Goal: Information Seeking & Learning: Learn about a topic

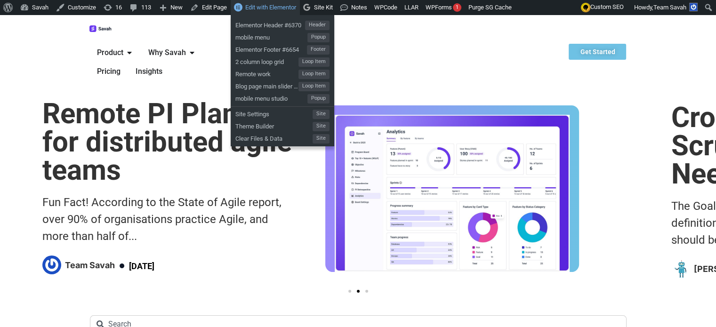
click at [263, 2] on link "Edit with Elementor" at bounding box center [265, 7] width 69 height 15
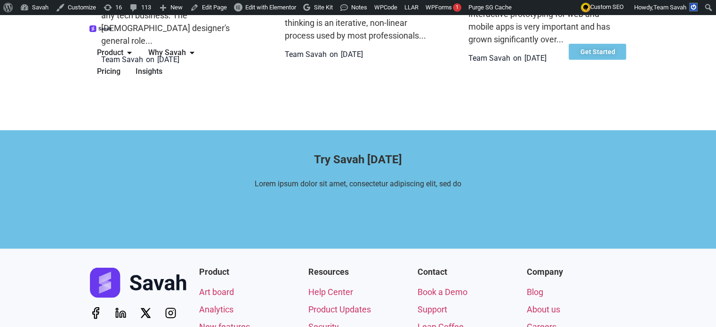
scroll to position [2508, 0]
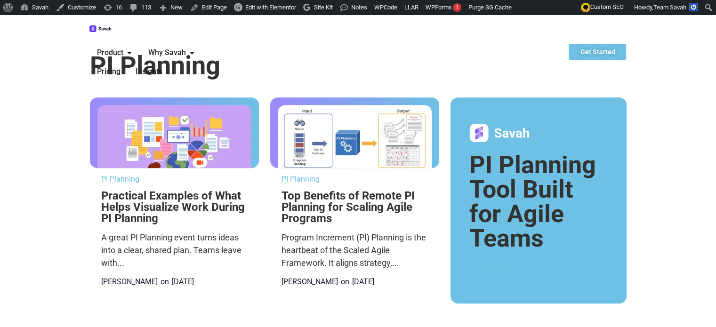
scroll to position [377, 0]
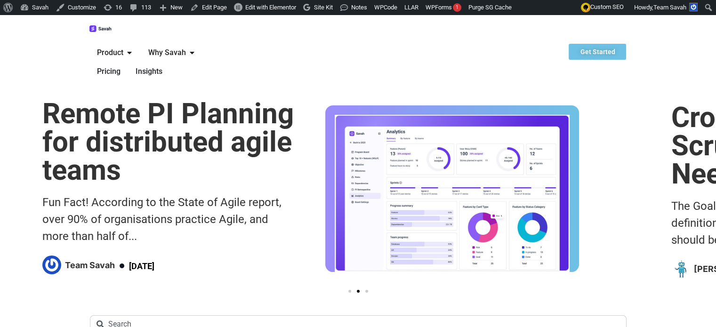
click at [121, 66] on span "Pricing" at bounding box center [109, 71] width 24 height 11
